Goal: Task Accomplishment & Management: Manage account settings

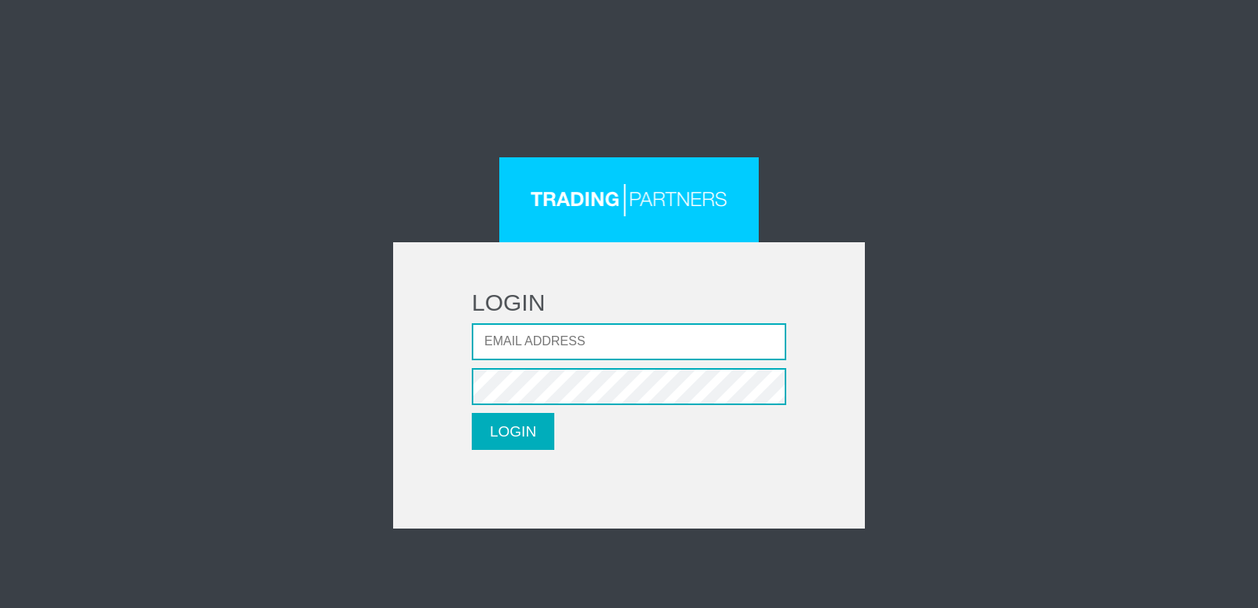
click at [1014, 138] on div "LOGIN Email address Password LOGIN Please wait..." at bounding box center [629, 185] width 1258 height 371
click at [638, 213] on div at bounding box center [628, 199] width 259 height 85
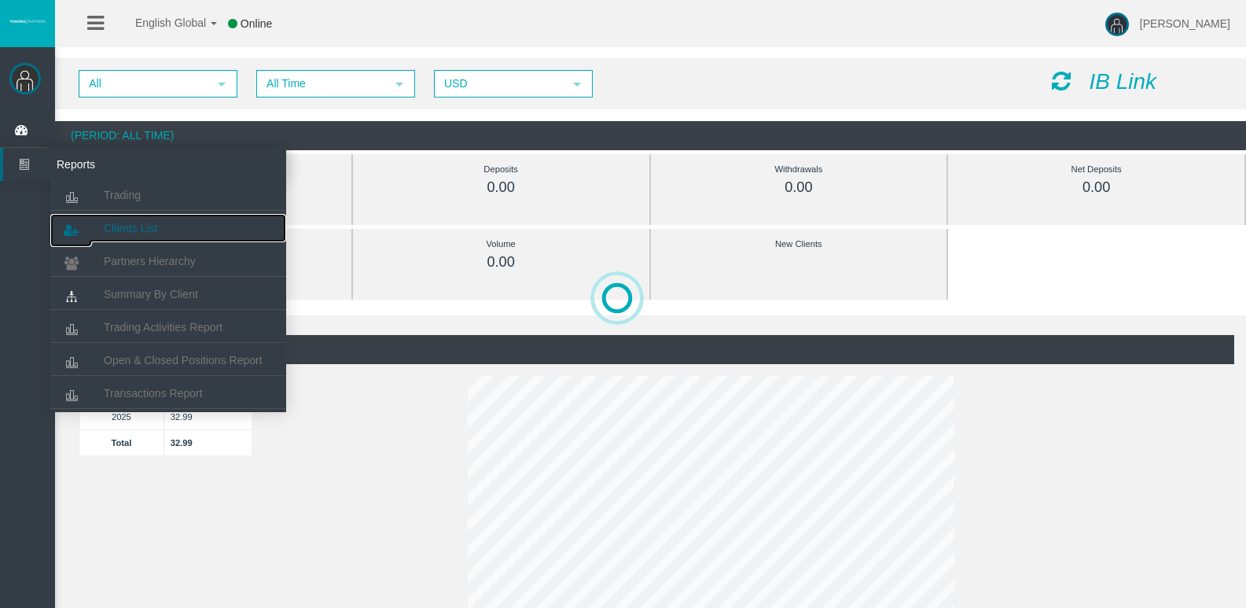
click at [128, 231] on span "Clients List" at bounding box center [130, 228] width 53 height 13
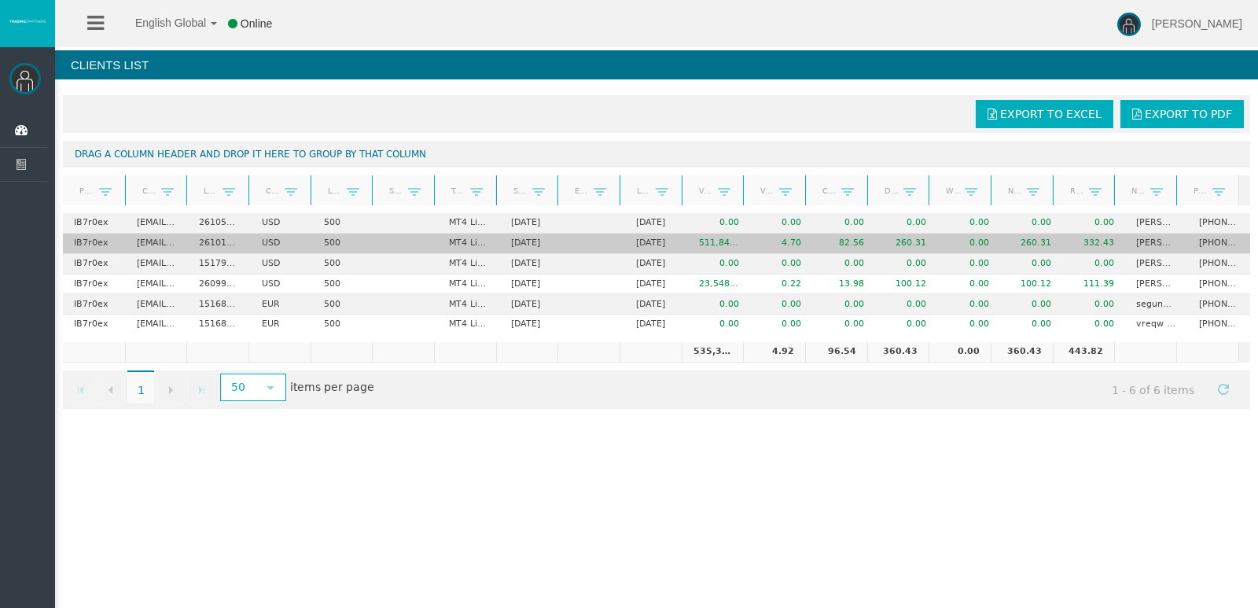
click at [739, 248] on td "511,843.00" at bounding box center [719, 243] width 62 height 20
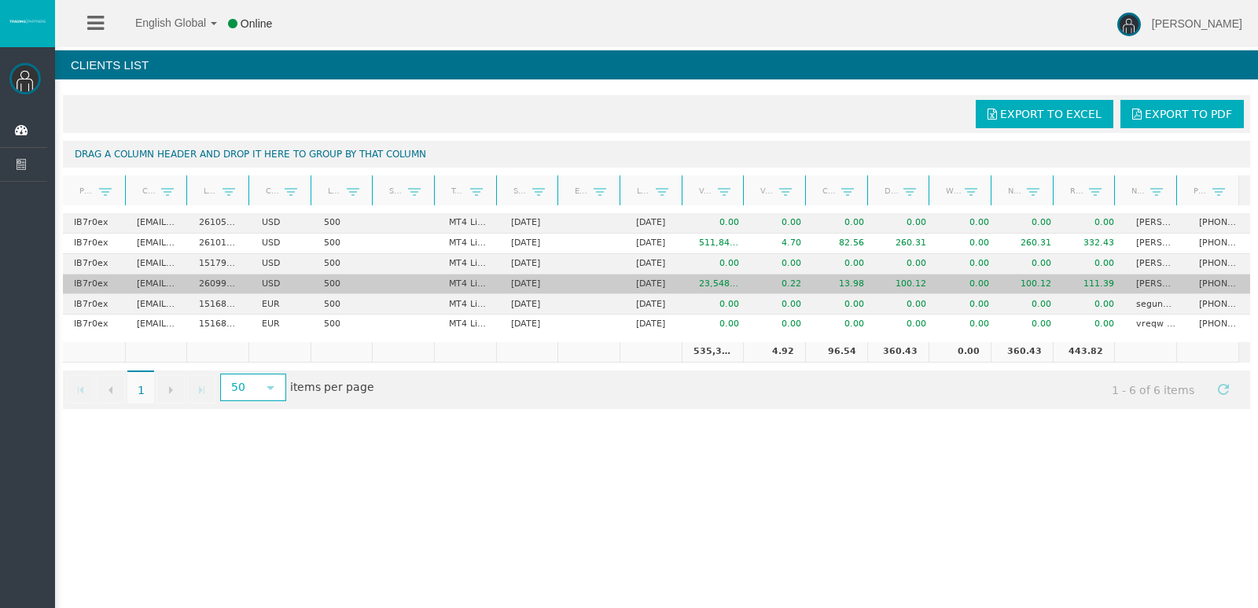
click at [717, 285] on td "23,548.89" at bounding box center [719, 284] width 62 height 20
